Goal: Book appointment/travel/reservation

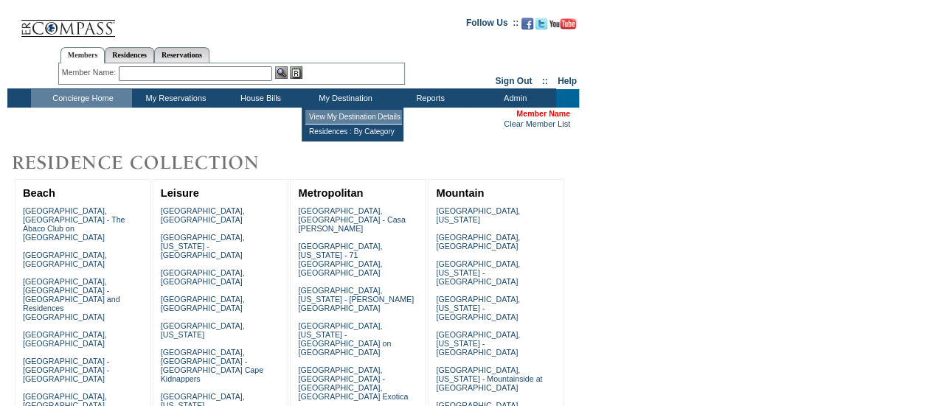
click at [334, 110] on td "View My Destination Details" at bounding box center [353, 117] width 97 height 15
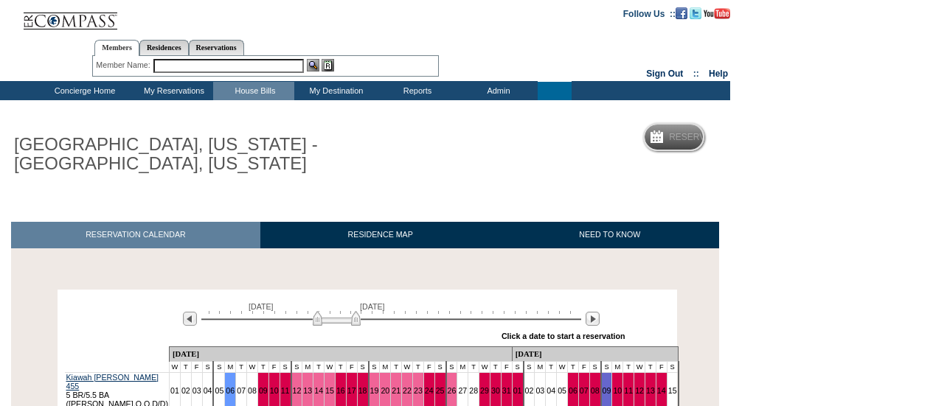
scroll to position [295, 0]
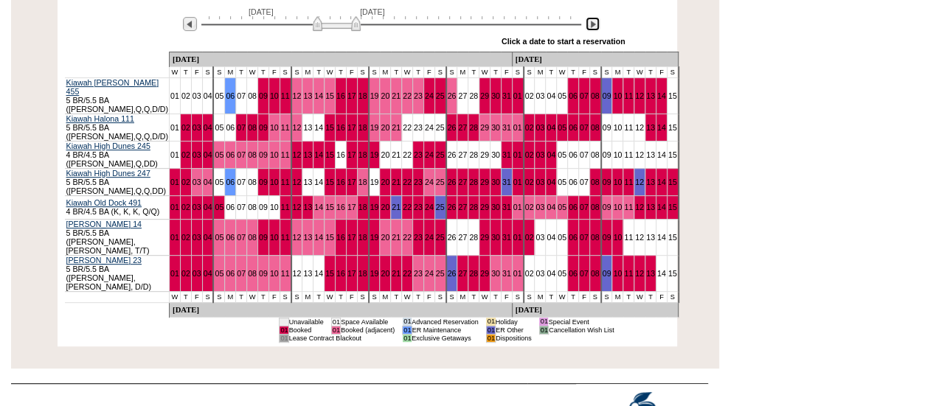
click at [591, 21] on img at bounding box center [592, 24] width 14 height 14
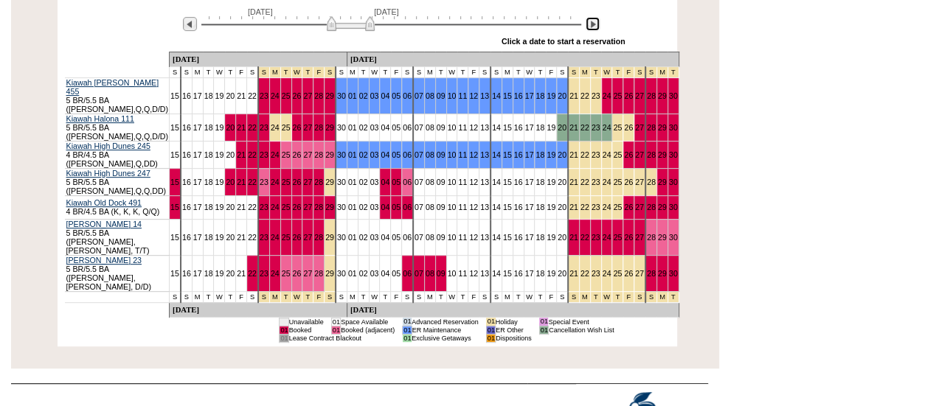
click at [591, 21] on img at bounding box center [592, 24] width 14 height 14
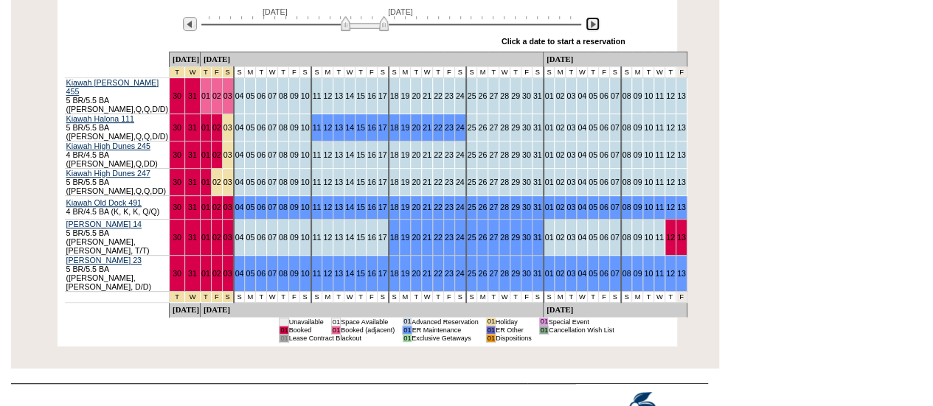
click at [596, 29] on img at bounding box center [592, 24] width 14 height 14
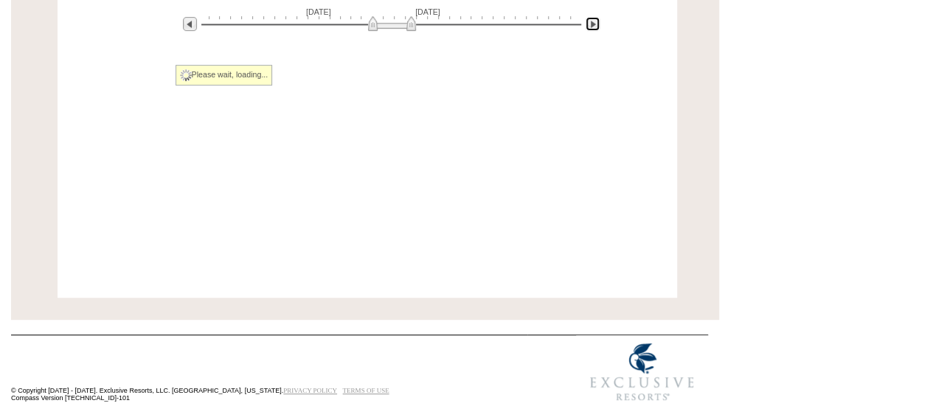
click at [596, 29] on img at bounding box center [592, 24] width 14 height 14
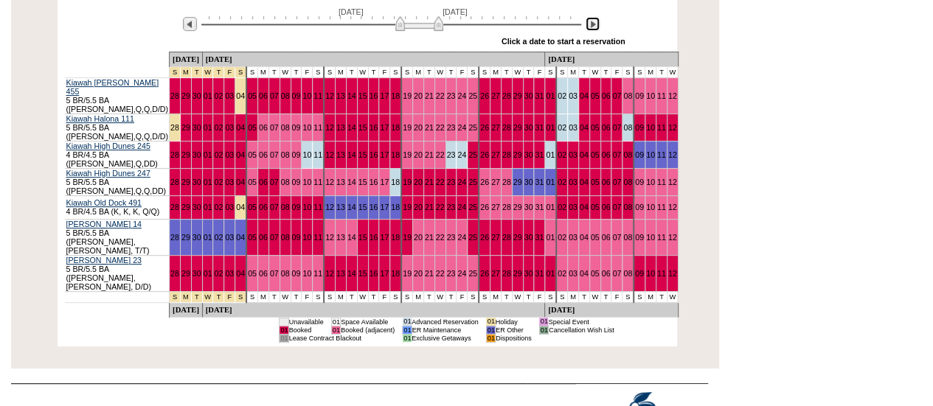
click at [596, 29] on img at bounding box center [592, 24] width 14 height 14
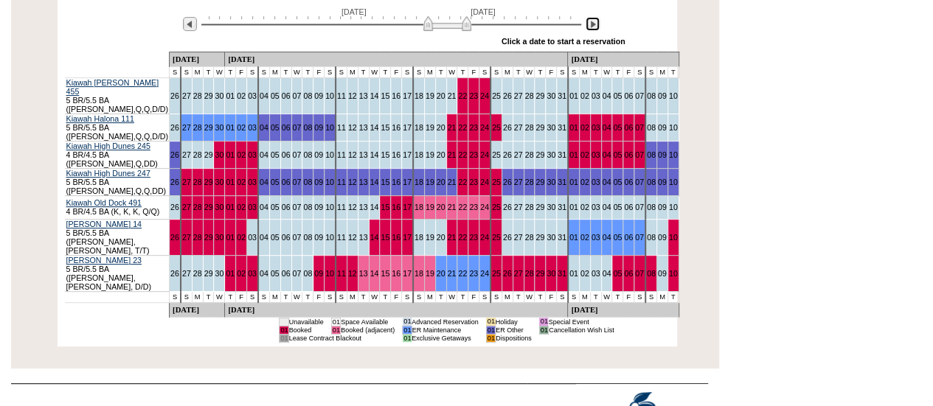
click at [596, 24] on img at bounding box center [592, 24] width 14 height 14
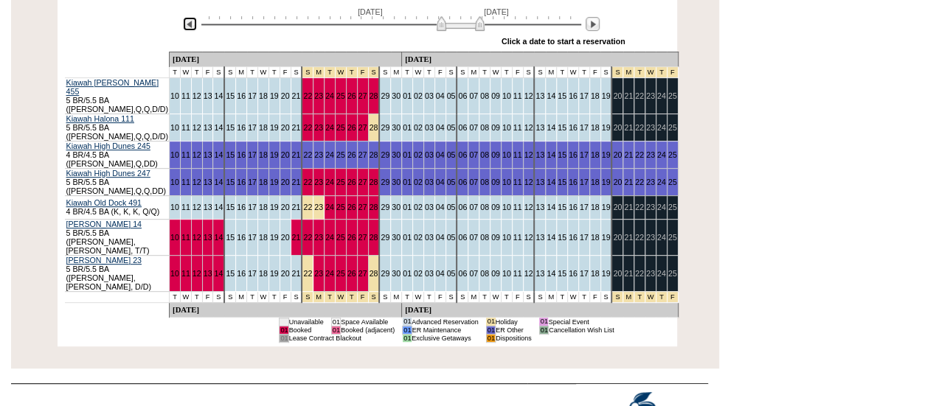
click at [193, 29] on img at bounding box center [190, 24] width 14 height 14
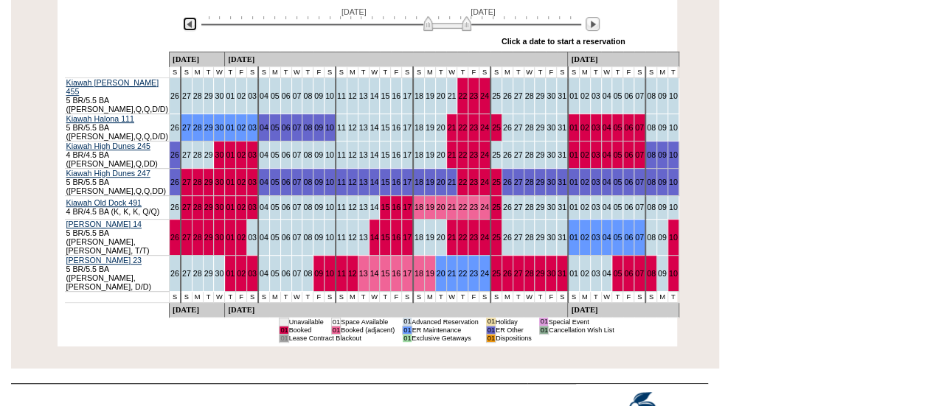
click at [193, 29] on img at bounding box center [190, 24] width 14 height 14
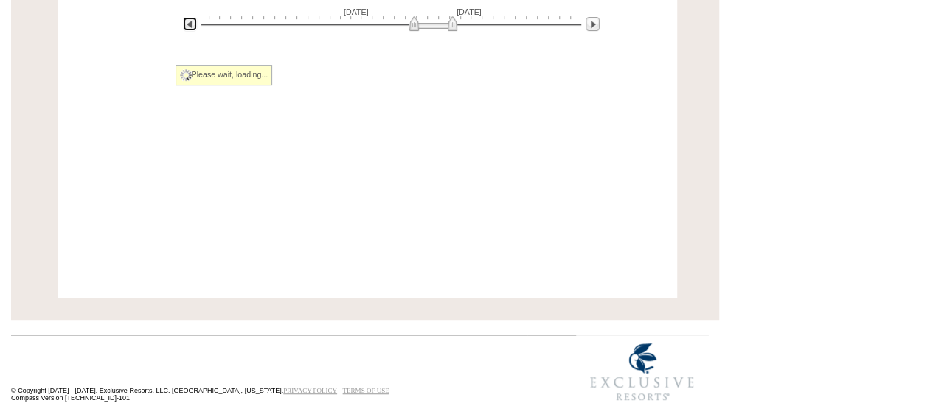
click at [193, 29] on img at bounding box center [190, 24] width 14 height 14
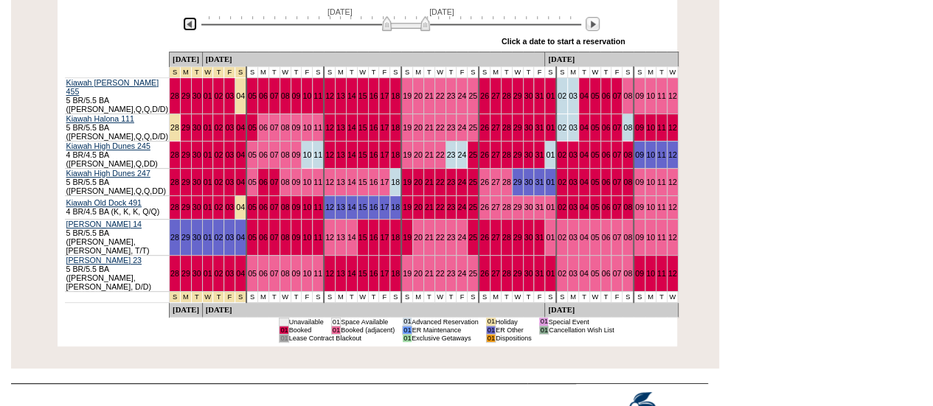
click at [193, 29] on img at bounding box center [190, 24] width 14 height 14
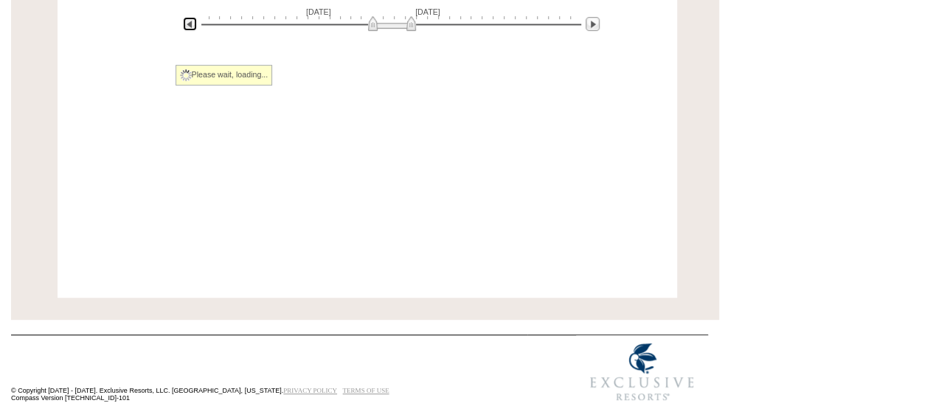
click at [193, 29] on img at bounding box center [190, 24] width 14 height 14
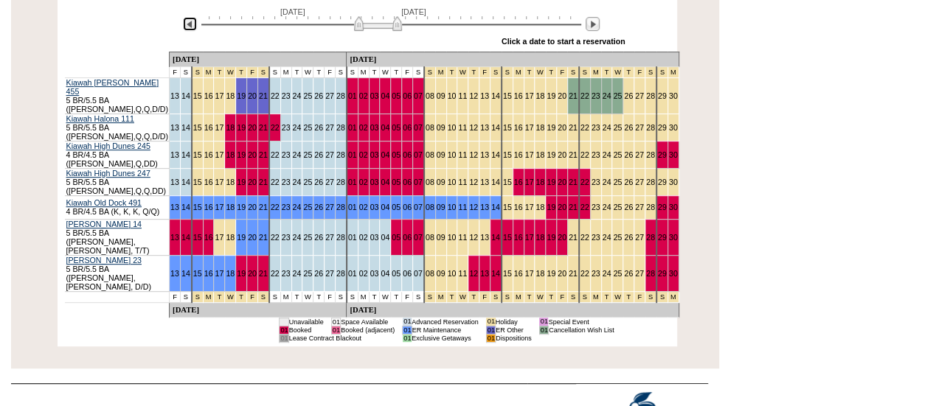
click at [190, 27] on img at bounding box center [190, 24] width 14 height 14
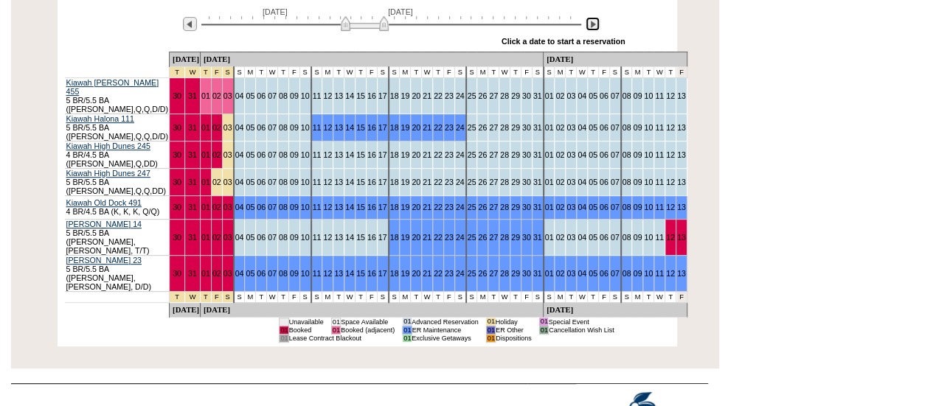
click at [594, 27] on img at bounding box center [592, 24] width 14 height 14
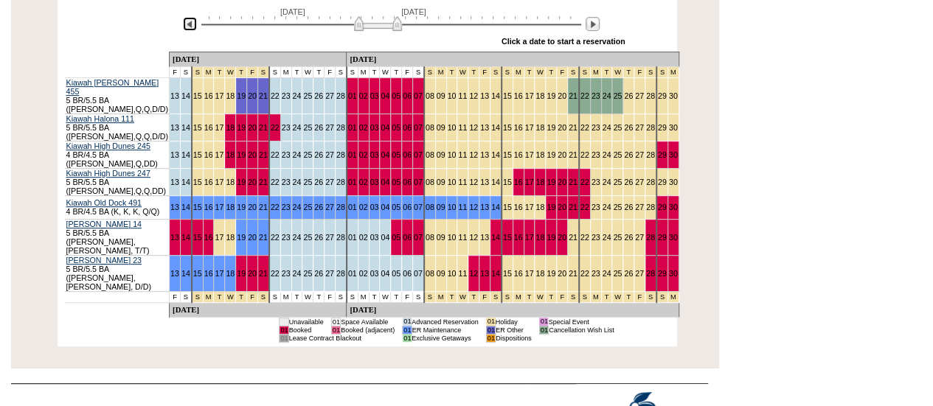
click at [183, 28] on img at bounding box center [190, 24] width 14 height 14
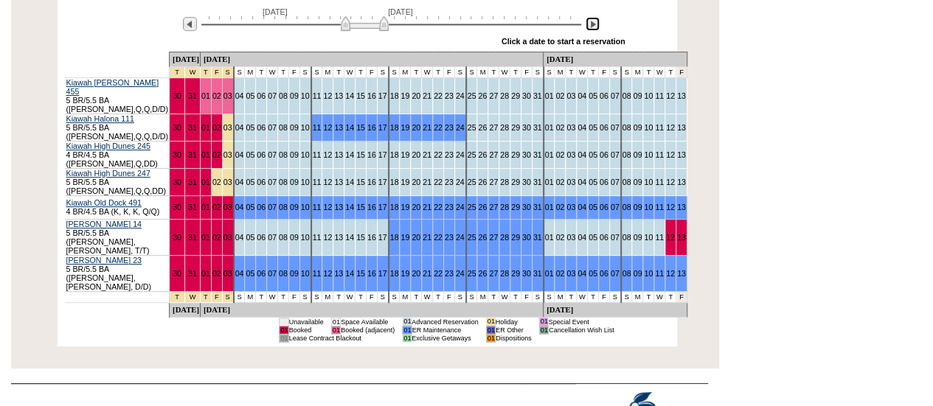
click at [591, 23] on img at bounding box center [592, 24] width 14 height 14
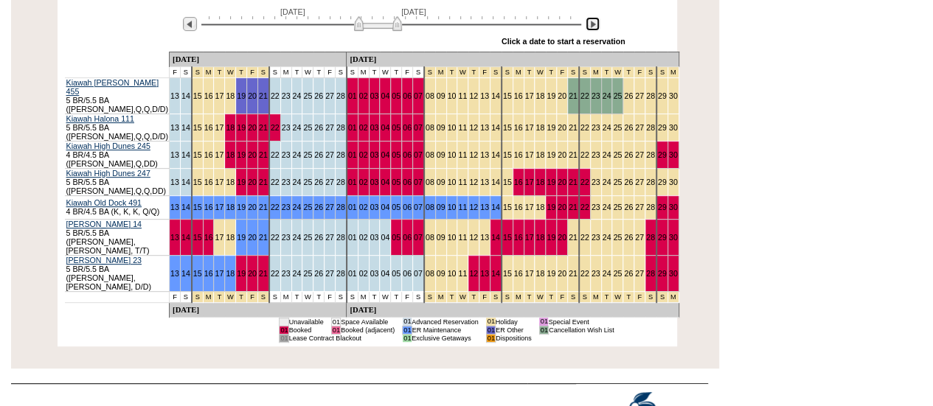
click at [591, 23] on img at bounding box center [592, 24] width 14 height 14
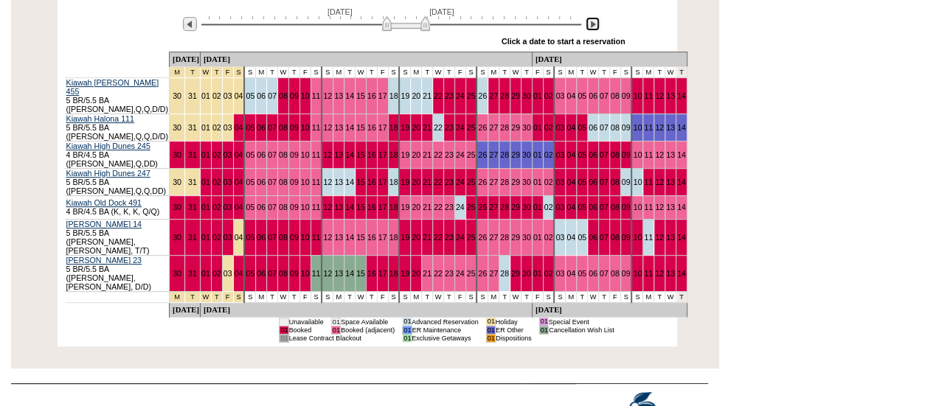
click at [591, 23] on img at bounding box center [592, 24] width 14 height 14
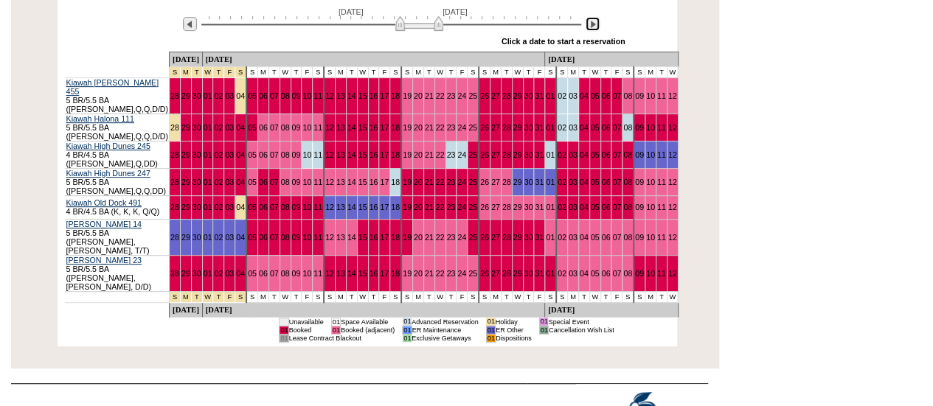
click at [591, 23] on img at bounding box center [592, 24] width 14 height 14
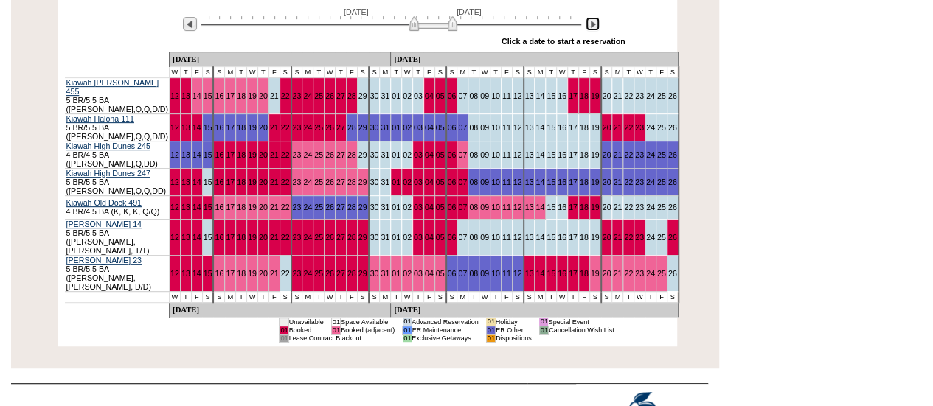
click at [591, 23] on img at bounding box center [592, 24] width 14 height 14
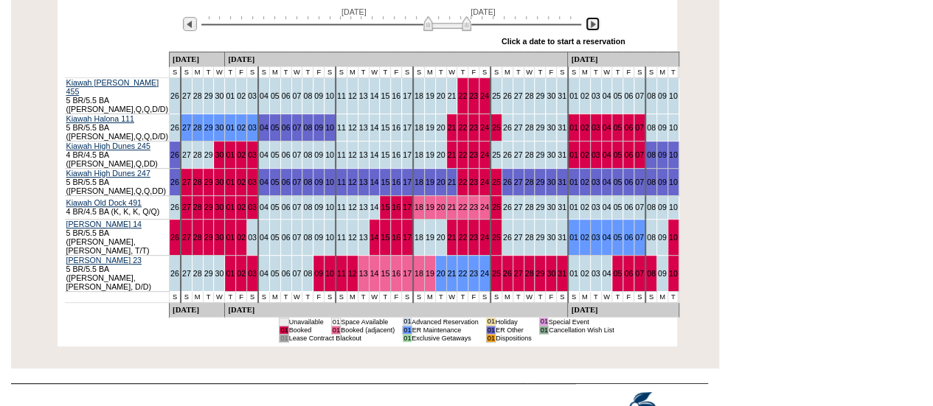
click at [591, 23] on img at bounding box center [592, 24] width 14 height 14
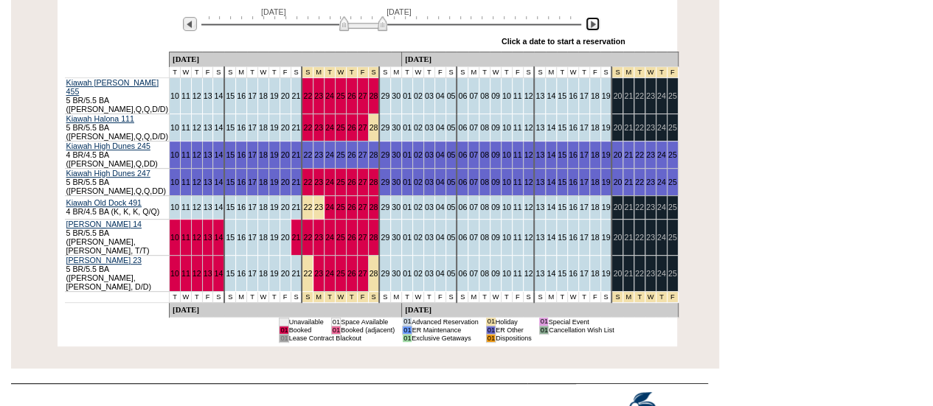
drag, startPoint x: 442, startPoint y: 21, endPoint x: 345, endPoint y: 23, distance: 97.3
click at [345, 23] on img at bounding box center [363, 23] width 48 height 15
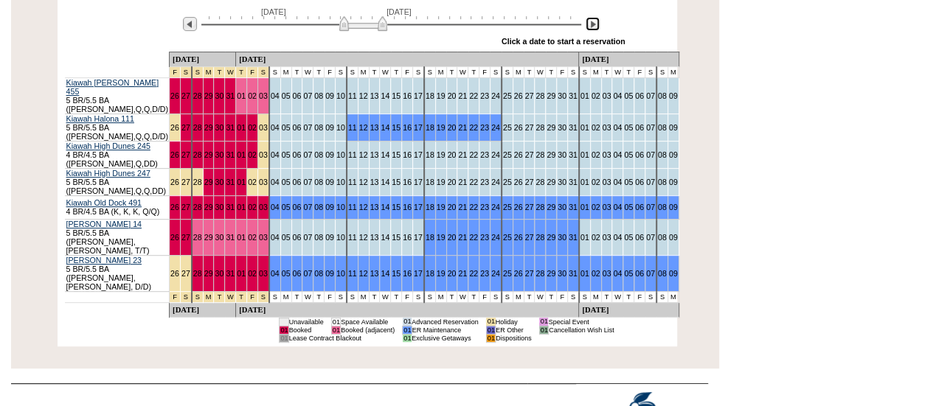
click at [339, 24] on img at bounding box center [363, 23] width 48 height 15
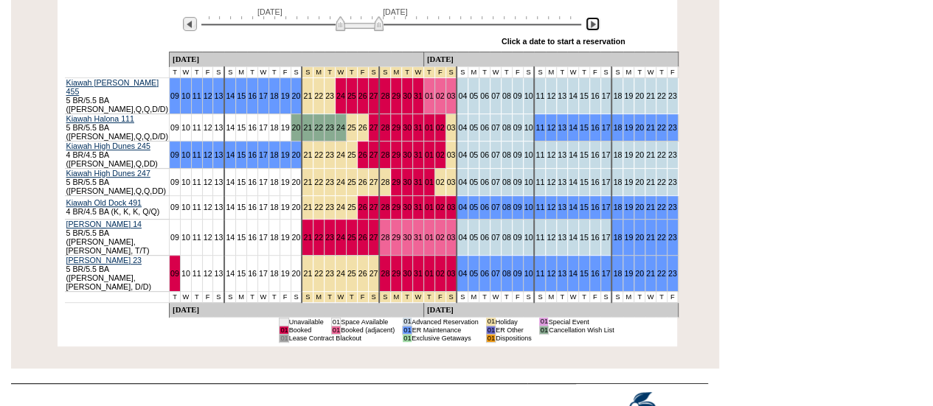
drag, startPoint x: 337, startPoint y: 24, endPoint x: 345, endPoint y: 23, distance: 8.2
click at [345, 23] on img at bounding box center [359, 23] width 48 height 15
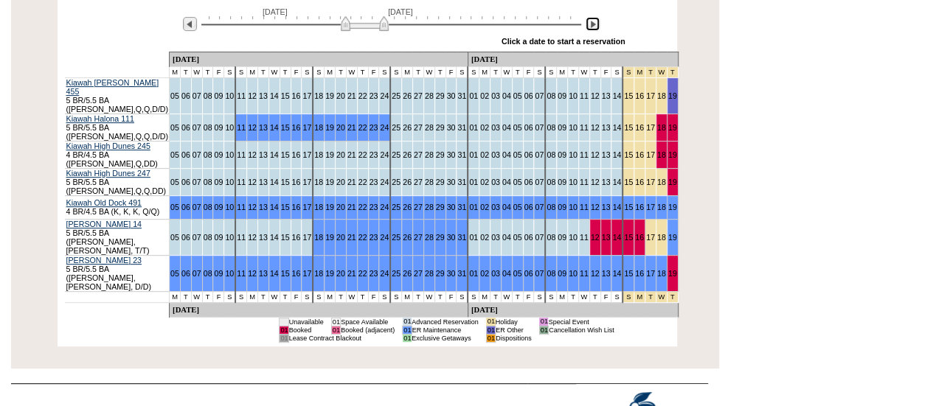
click at [344, 21] on img at bounding box center [365, 23] width 48 height 15
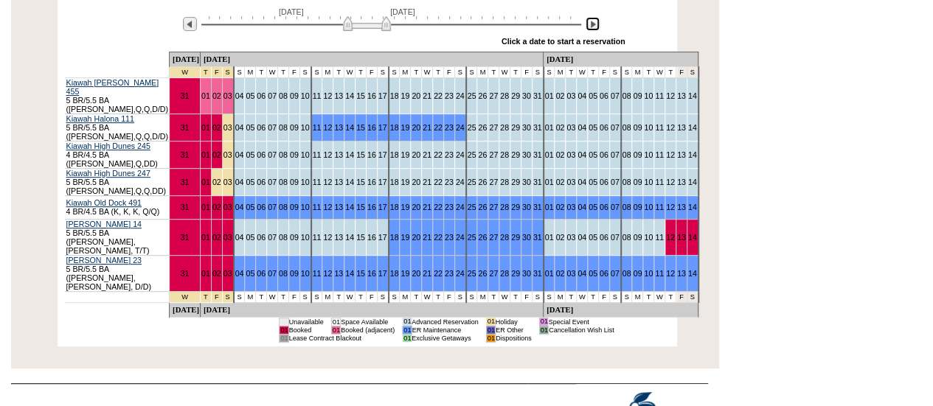
click at [346, 21] on img at bounding box center [367, 23] width 48 height 15
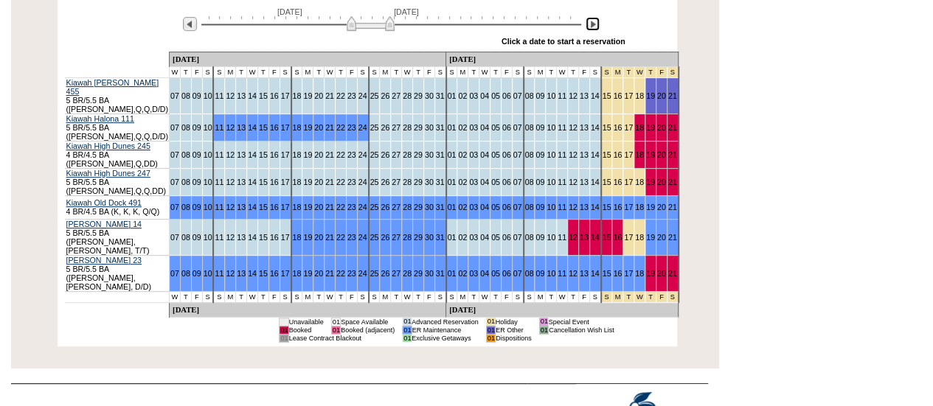
click at [350, 21] on img at bounding box center [370, 23] width 48 height 15
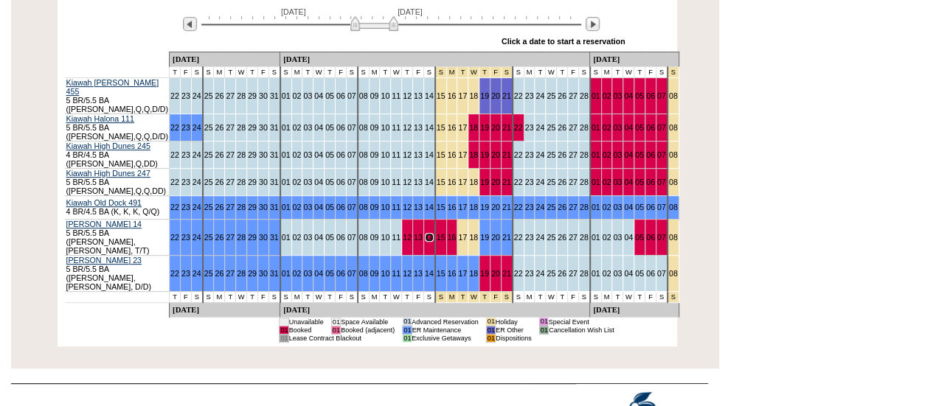
click at [392, 22] on img at bounding box center [374, 23] width 48 height 15
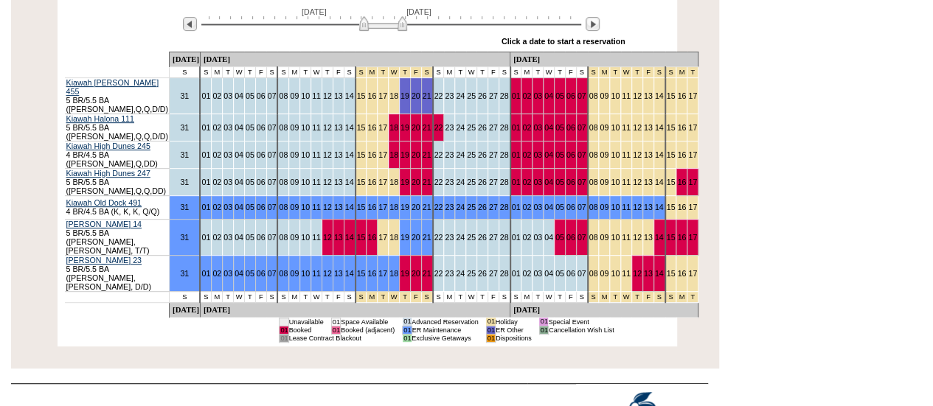
drag, startPoint x: 392, startPoint y: 22, endPoint x: 401, endPoint y: 19, distance: 9.3
click at [401, 19] on img at bounding box center [383, 23] width 48 height 15
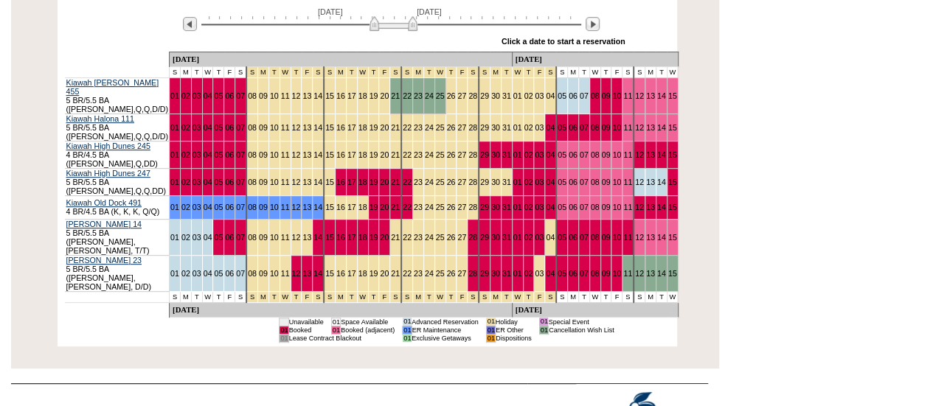
drag, startPoint x: 401, startPoint y: 19, endPoint x: 412, endPoint y: 15, distance: 11.7
click at [412, 15] on div "[DATE] [DATE]" at bounding box center [387, 19] width 425 height 25
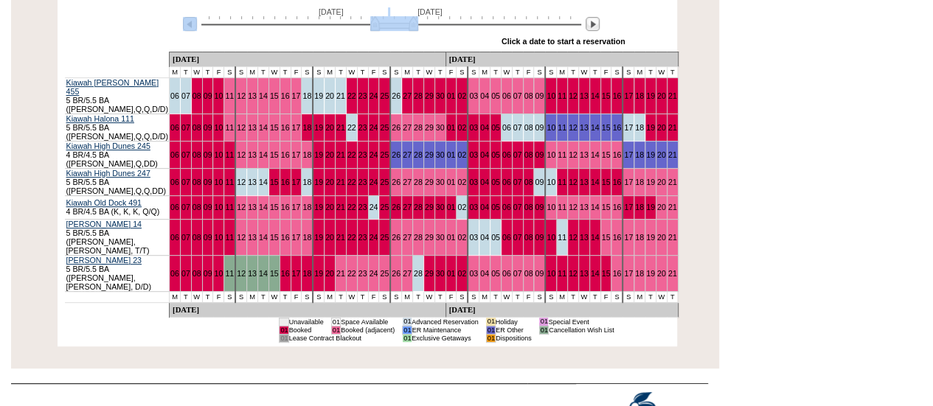
drag, startPoint x: 412, startPoint y: 15, endPoint x: 450, endPoint y: 23, distance: 38.3
click at [450, 23] on div "[DATE] [DATE]" at bounding box center [387, 19] width 425 height 25
click at [377, 38] on div "» Apply these dates to all the calendars on this page Click a date to start a r…" at bounding box center [404, 41] width 442 height 19
drag, startPoint x: 412, startPoint y: 21, endPoint x: 457, endPoint y: 30, distance: 45.8
click at [454, 30] on img at bounding box center [437, 23] width 48 height 15
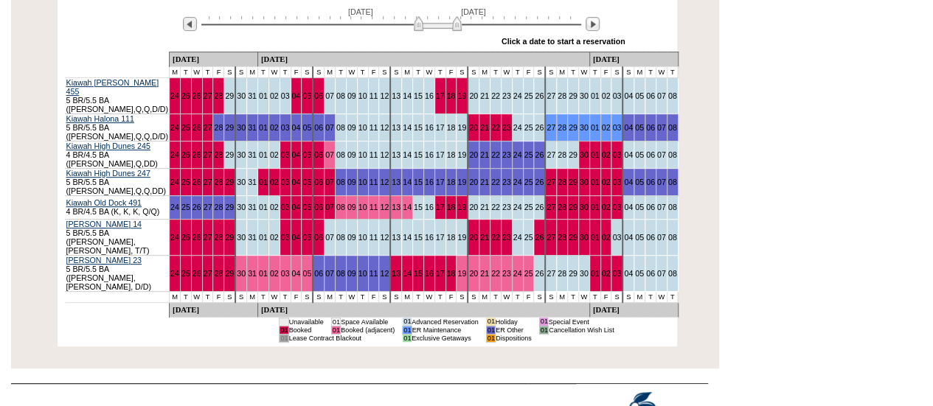
drag, startPoint x: 459, startPoint y: 23, endPoint x: 476, endPoint y: 24, distance: 17.8
click at [461, 24] on img at bounding box center [438, 23] width 48 height 15
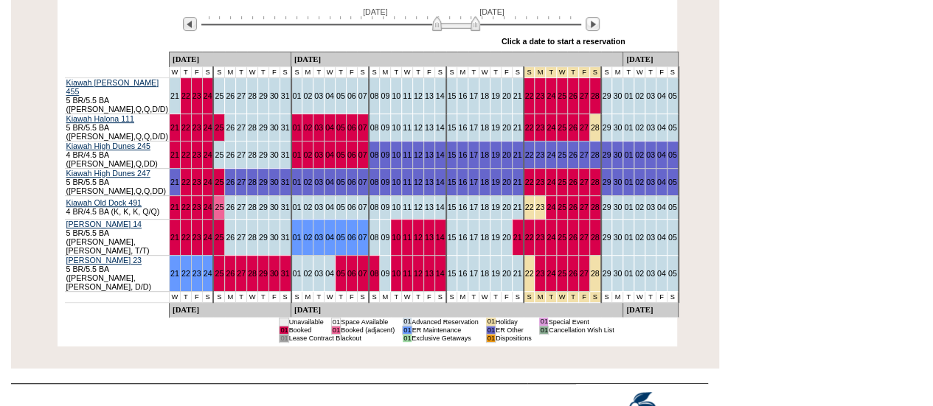
click at [478, 24] on img at bounding box center [456, 23] width 48 height 15
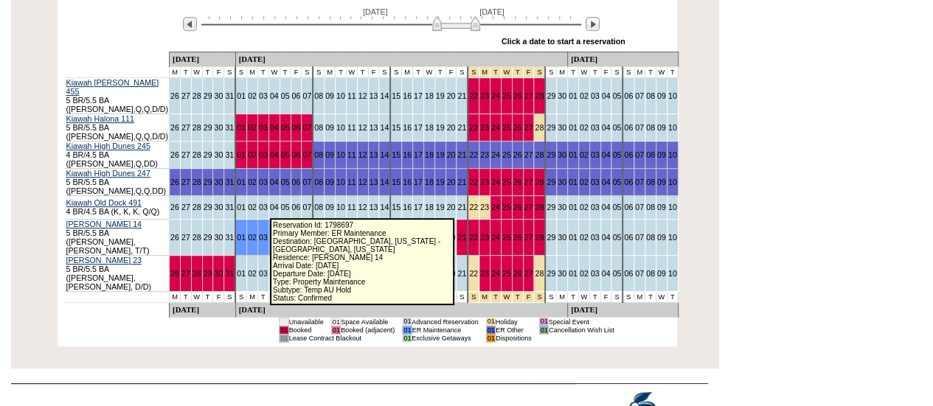
click at [270, 233] on link "04" at bounding box center [274, 237] width 9 height 9
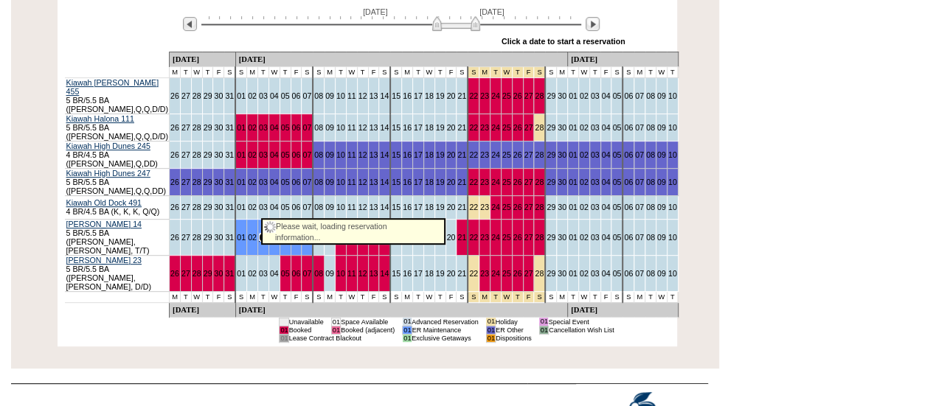
click at [259, 233] on link "03" at bounding box center [263, 237] width 9 height 9
click at [281, 233] on link "05" at bounding box center [285, 237] width 9 height 9
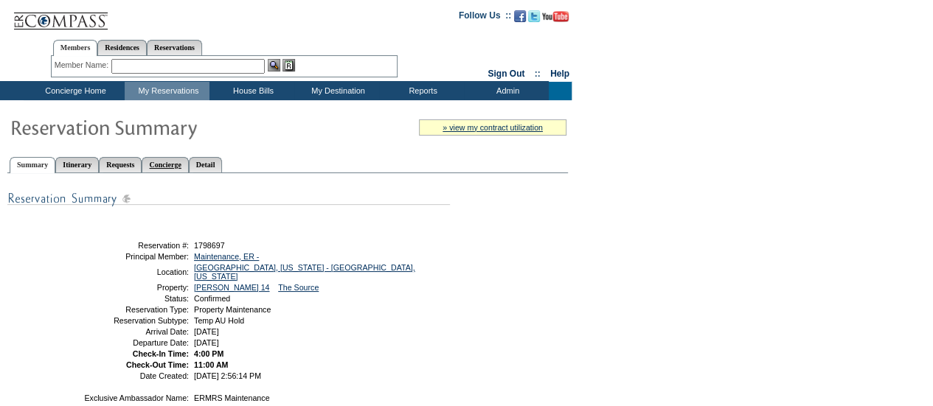
click at [188, 164] on link "Concierge" at bounding box center [165, 164] width 46 height 15
